Goal: Information Seeking & Learning: Learn about a topic

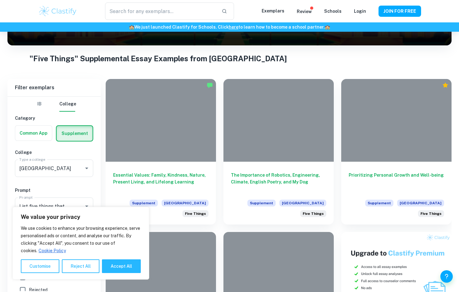
scroll to position [93, 0]
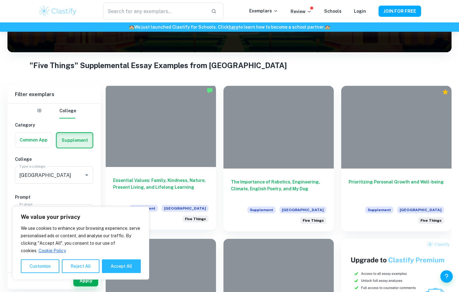
click at [150, 108] on div at bounding box center [161, 125] width 110 height 83
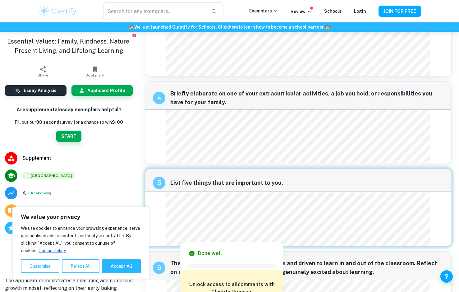
scroll to position [318, 0]
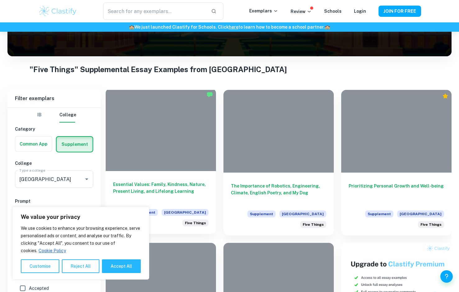
scroll to position [124, 0]
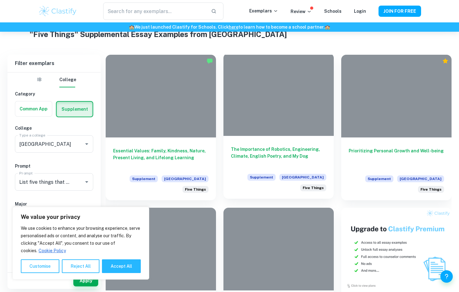
click at [275, 149] on h6 "The Importance of Robotics, Engineering, Climate, English Poetry, and My Dog" at bounding box center [278, 156] width 95 height 21
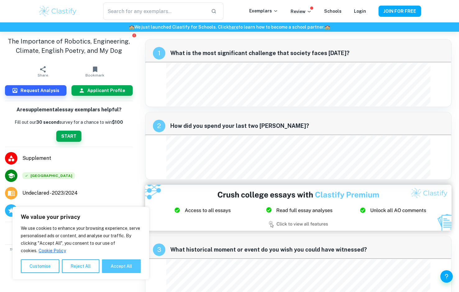
click at [110, 264] on button "Accept All" at bounding box center [121, 266] width 39 height 14
checkbox input "true"
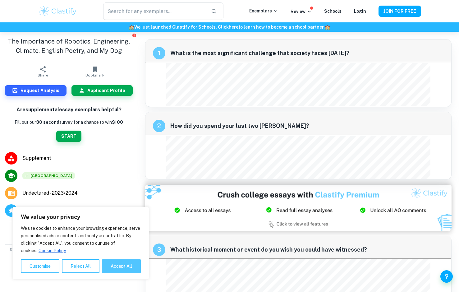
checkbox input "true"
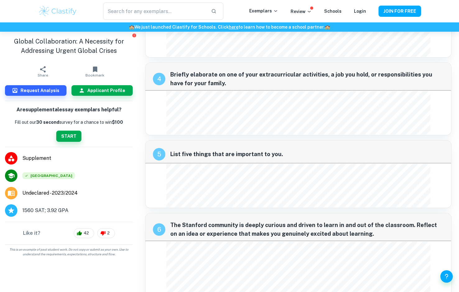
scroll to position [280, 0]
